Goal: Transaction & Acquisition: Purchase product/service

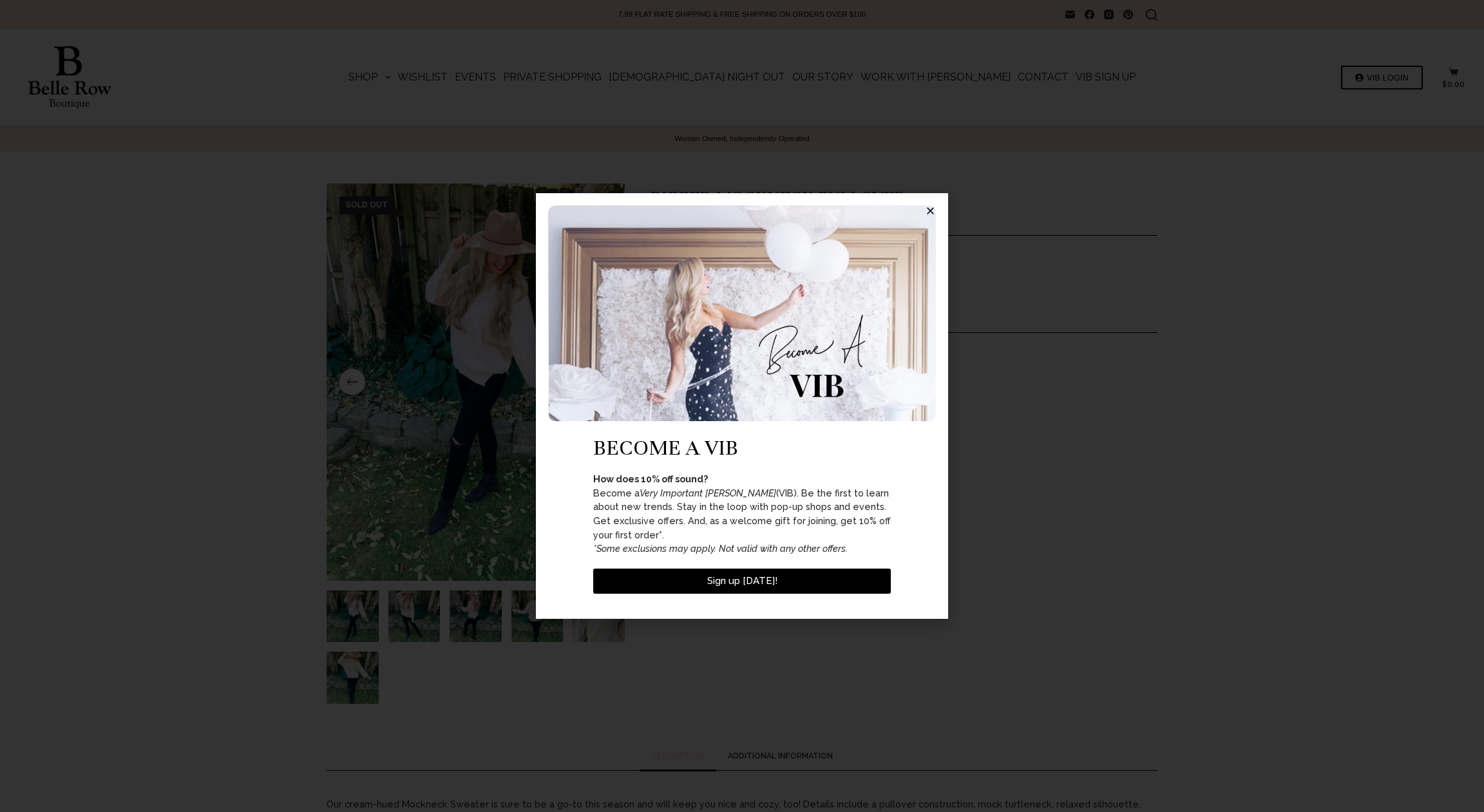
click at [929, 216] on icon "Close" at bounding box center [931, 211] width 9 height 9
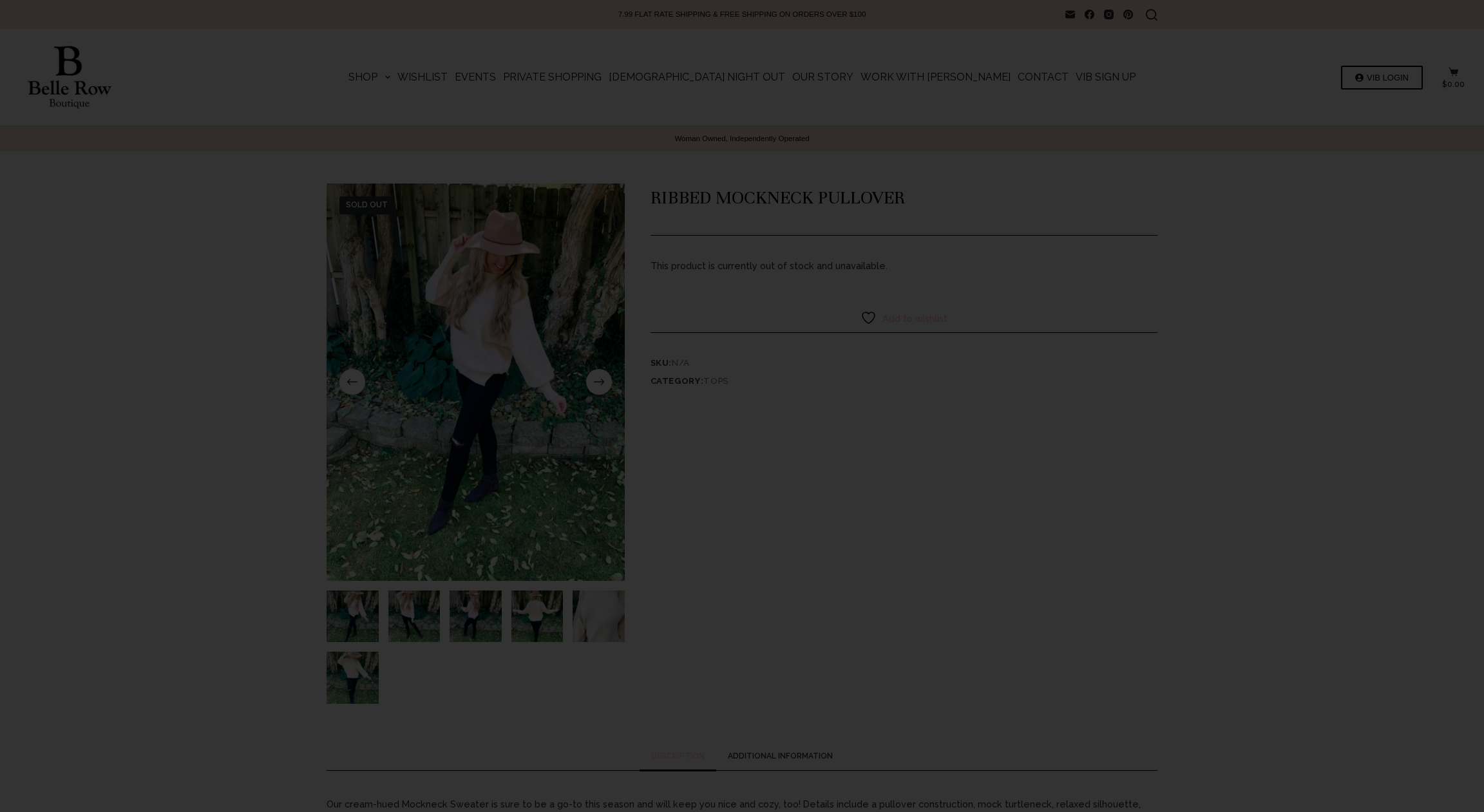
click at [923, 207] on div "become a vib How does 10% off sound? Become a Very Important Belle (VIB). Be th…" at bounding box center [742, 406] width 412 height 426
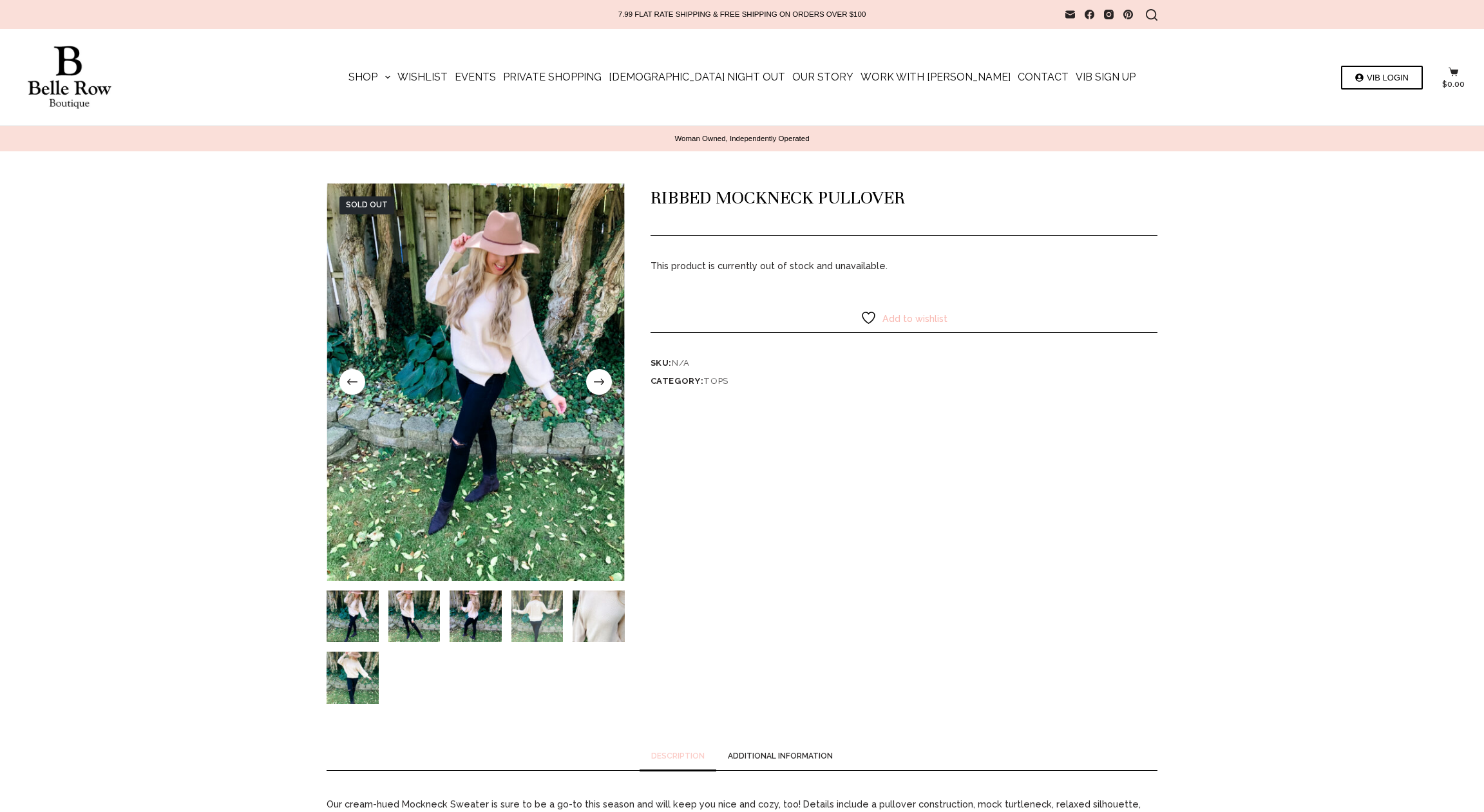
click at [537, 617] on img "Slide 4" at bounding box center [537, 616] width 52 height 52
click at [540, 620] on img "Slide 4" at bounding box center [537, 616] width 52 height 52
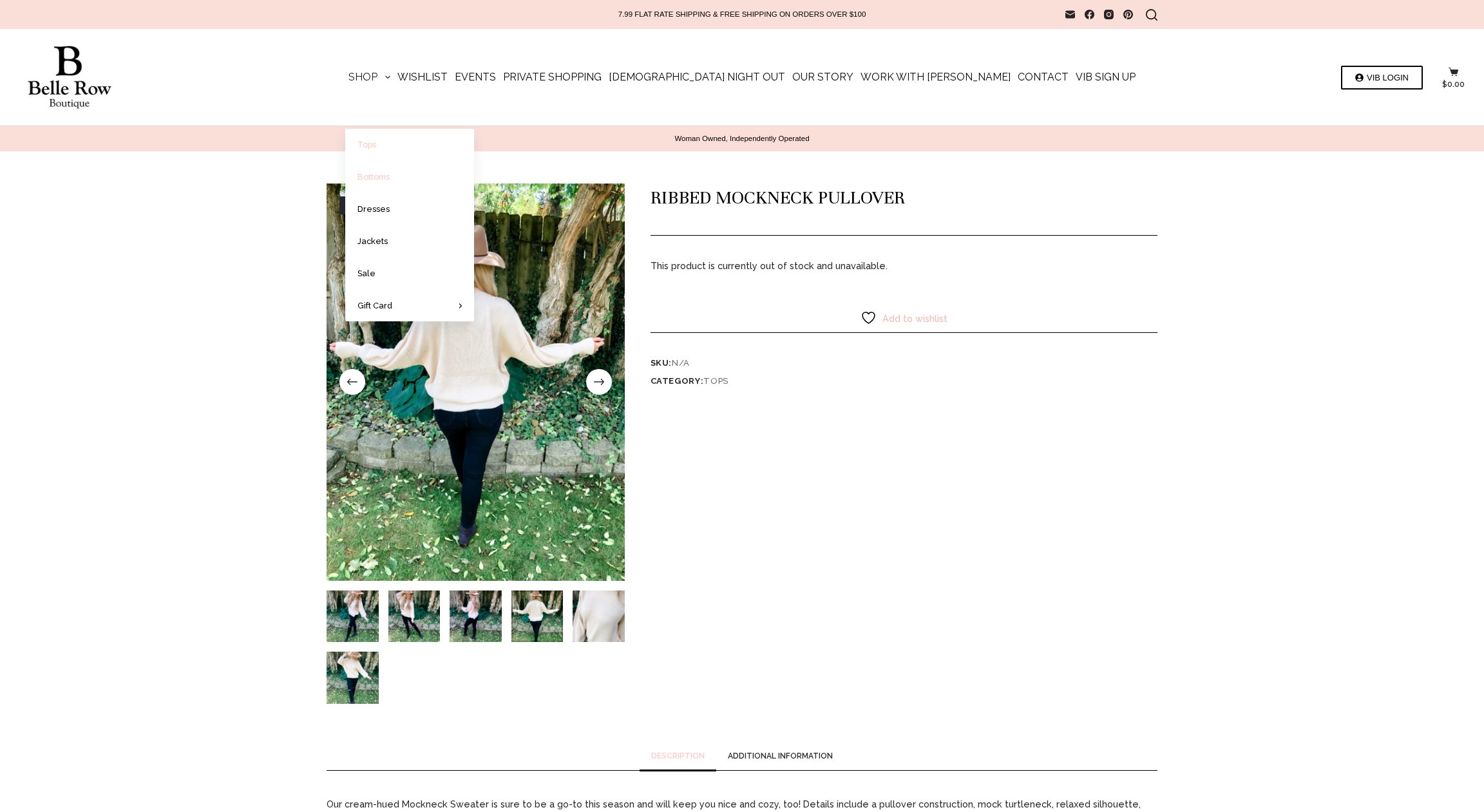
click at [458, 172] on link "Bottoms" at bounding box center [410, 176] width 129 height 32
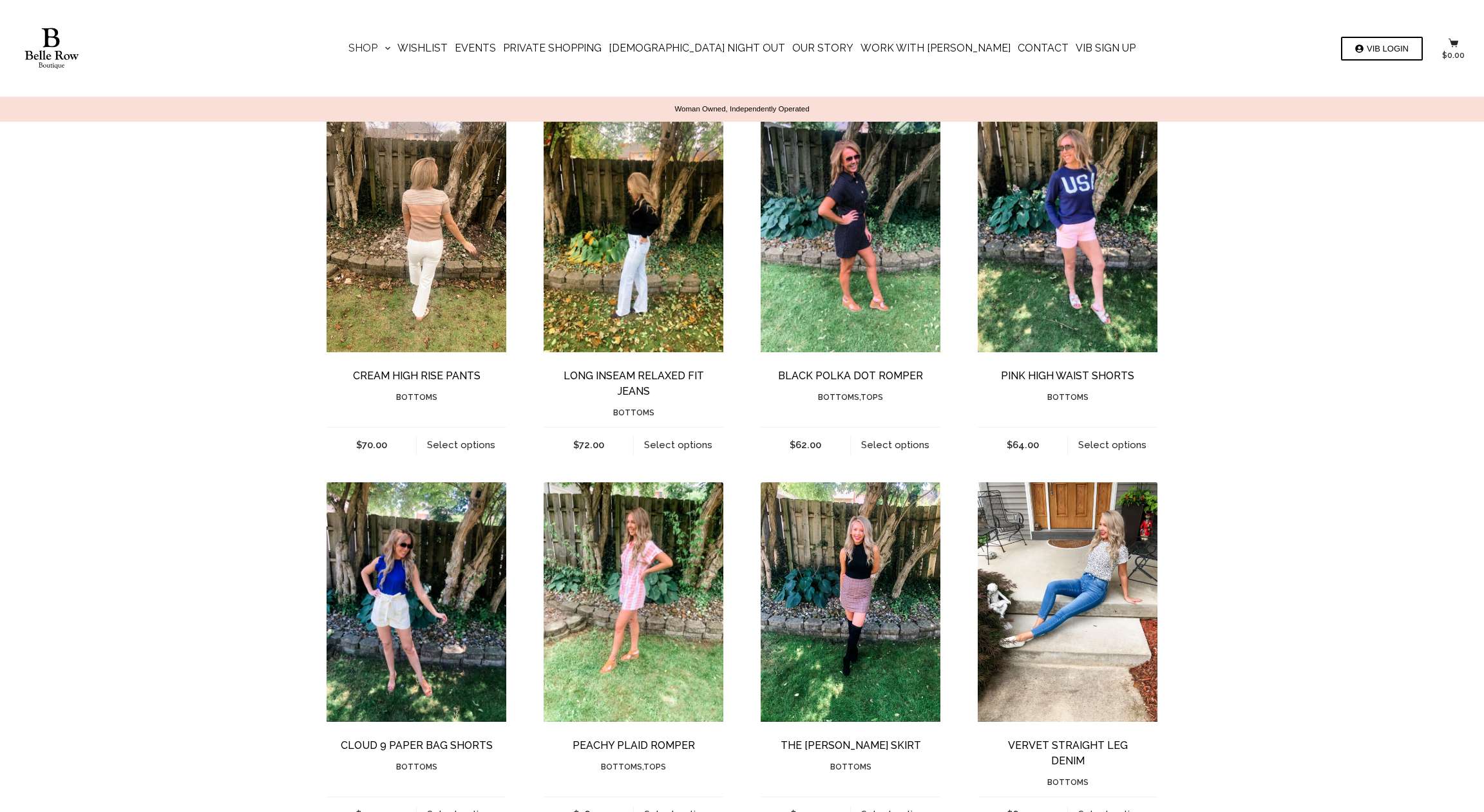
scroll to position [197, 0]
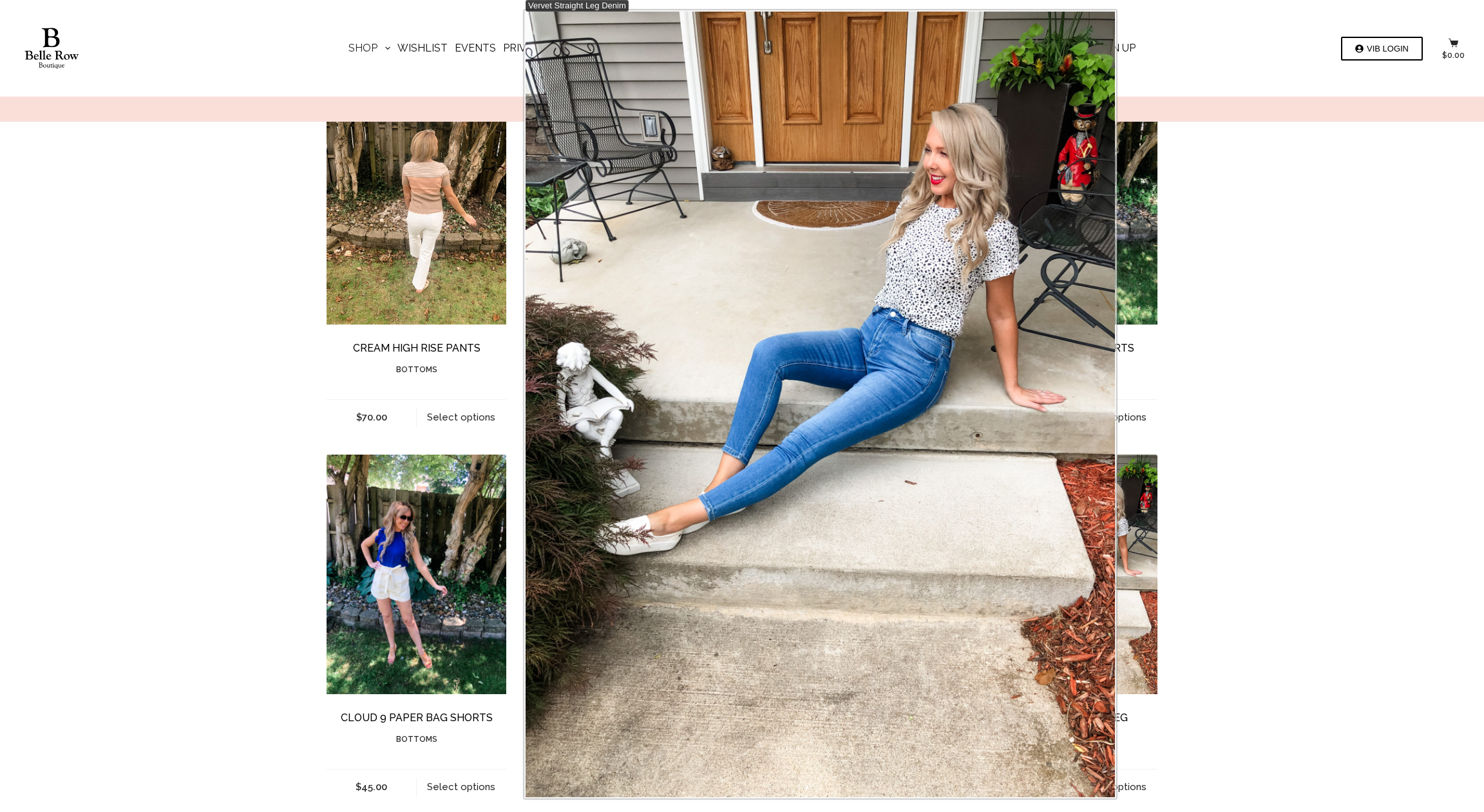
click at [1130, 484] on img "Vervet Straight Leg Denim" at bounding box center [1067, 574] width 180 height 239
